Goal: Information Seeking & Learning: Learn about a topic

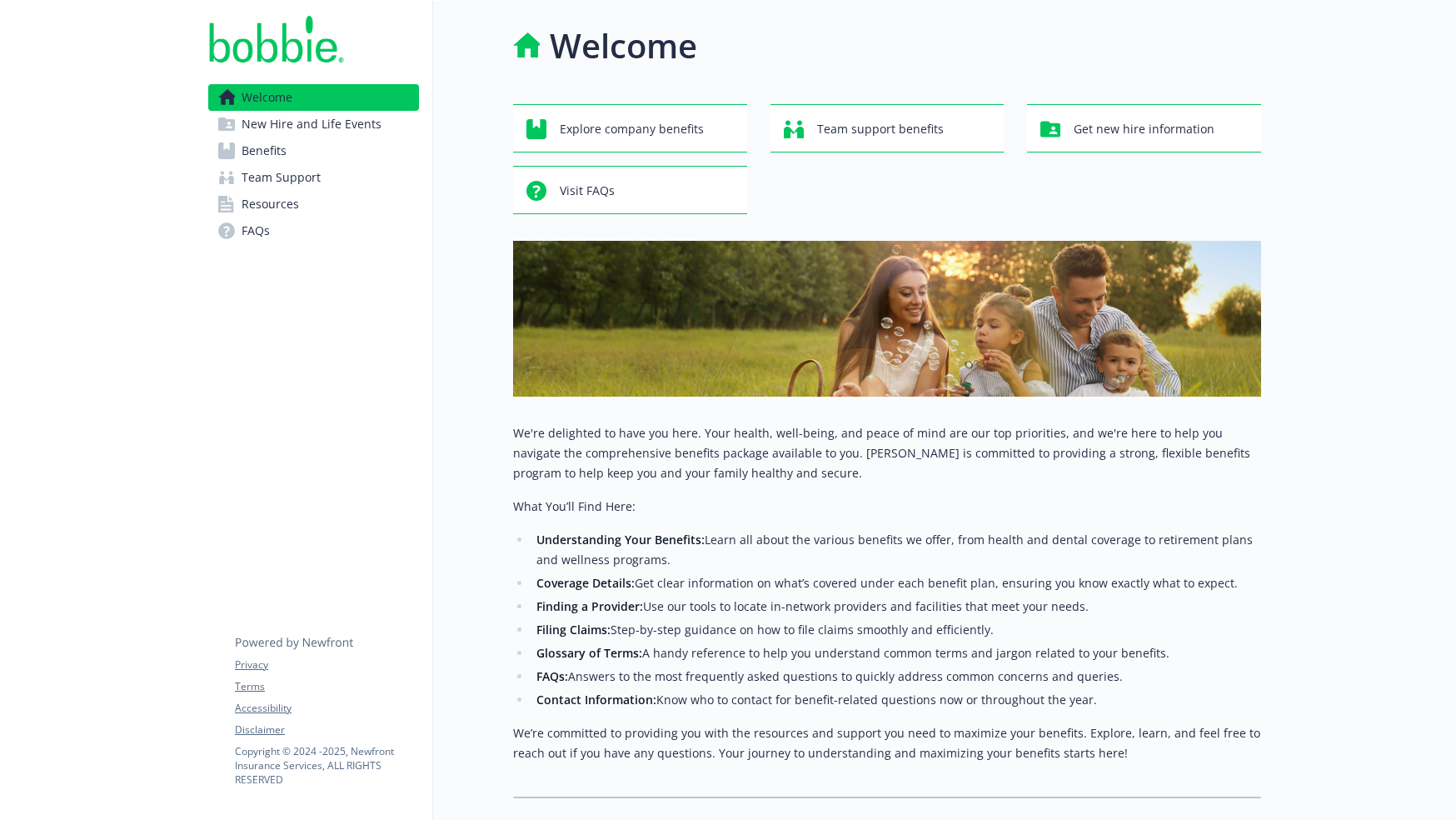
click at [292, 156] on link "Benefits" at bounding box center [313, 151] width 211 height 27
